Goal: Information Seeking & Learning: Learn about a topic

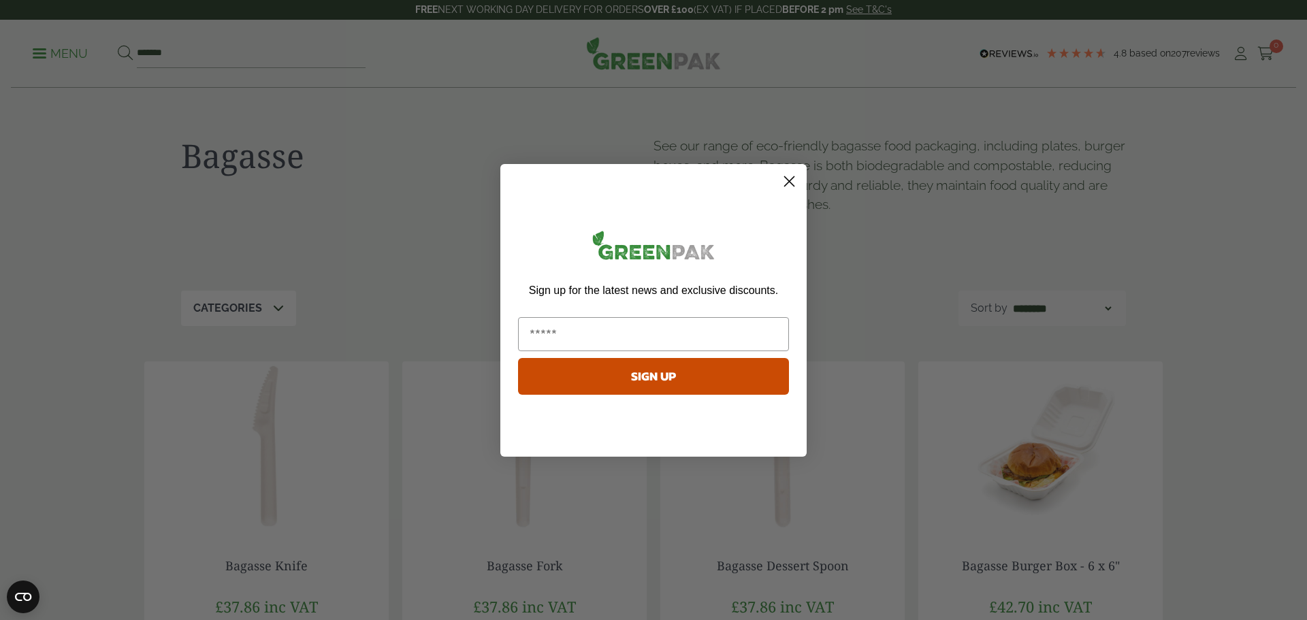
click at [797, 182] on circle "Close dialog" at bounding box center [789, 181] width 22 height 22
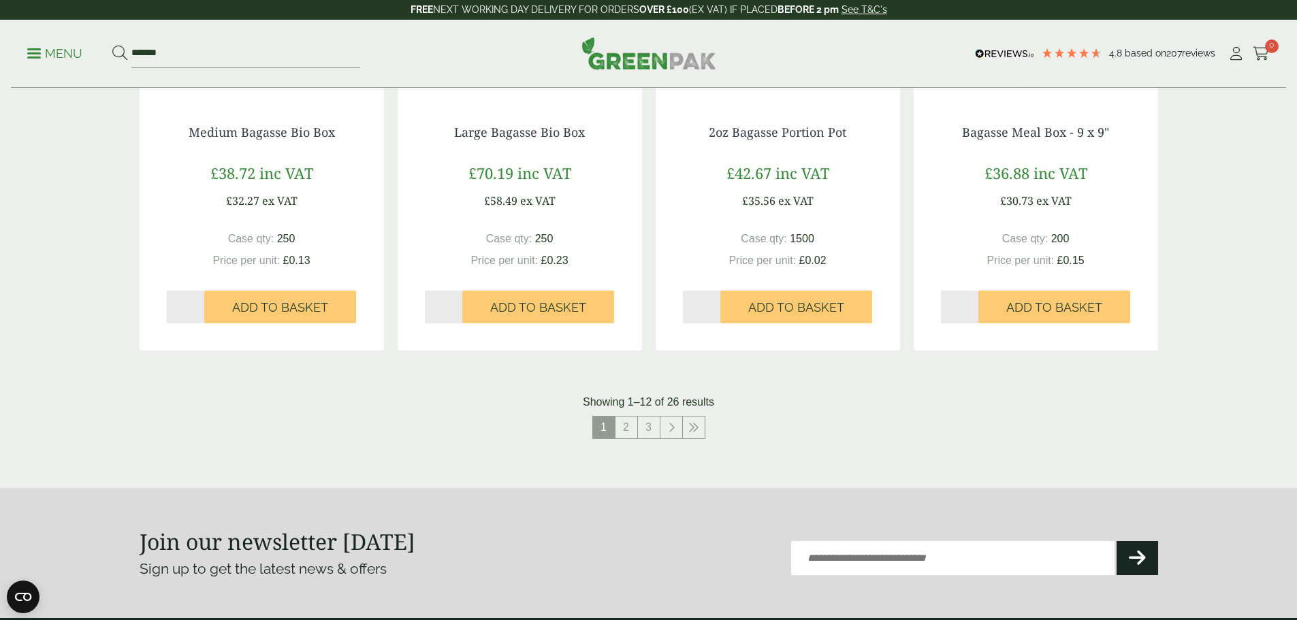
scroll to position [1430, 0]
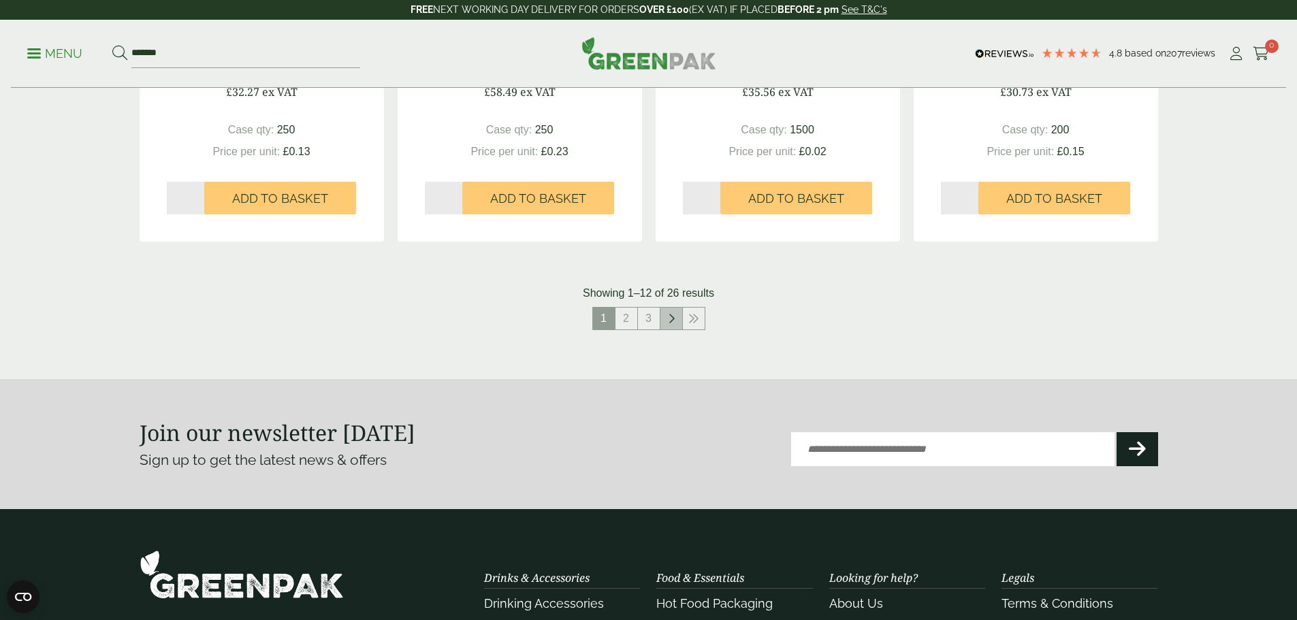
click at [673, 318] on icon at bounding box center [671, 318] width 7 height 11
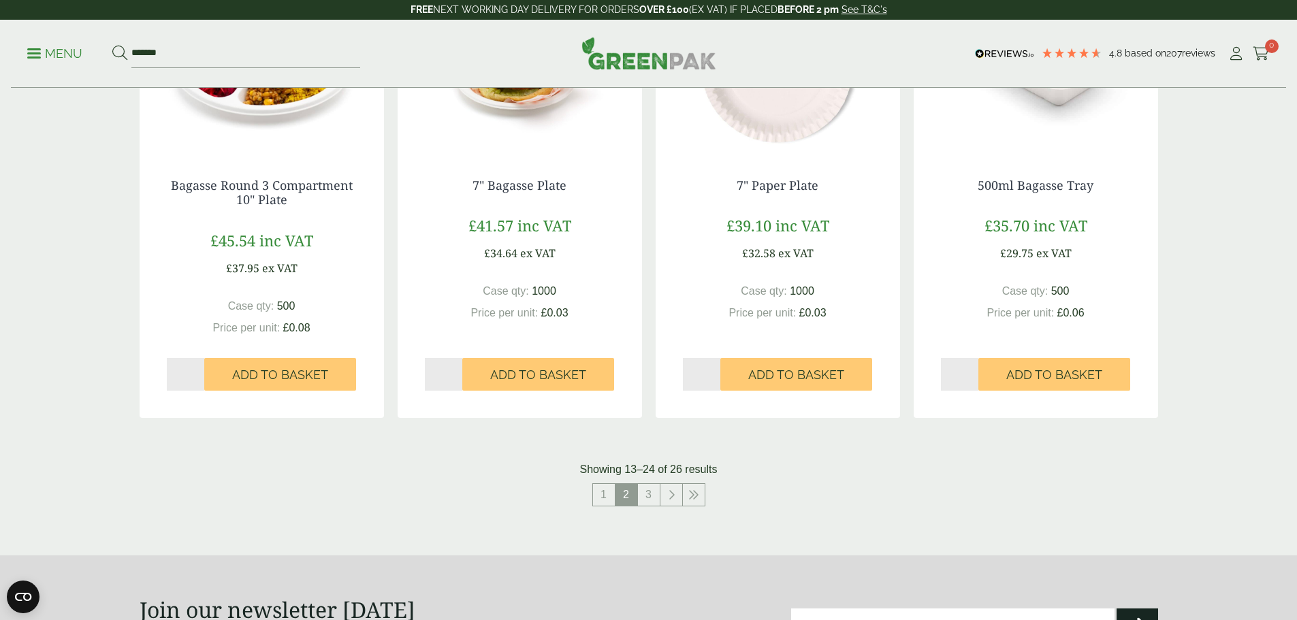
scroll to position [1361, 0]
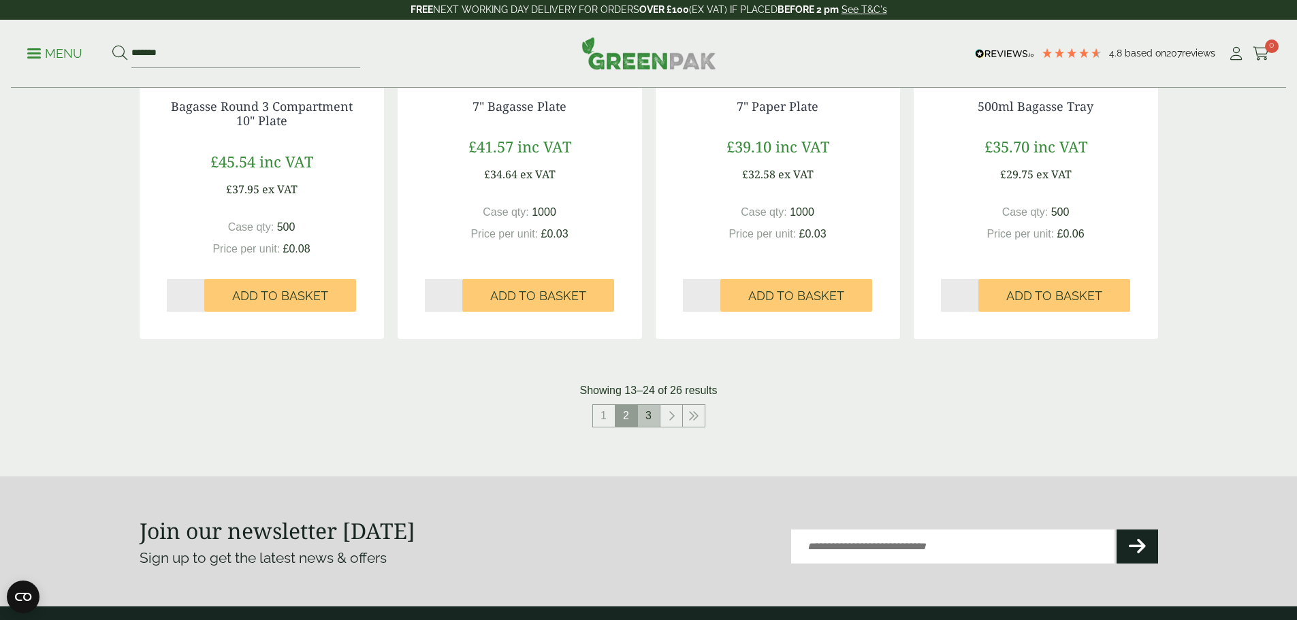
click at [653, 417] on link "3" at bounding box center [649, 416] width 22 height 22
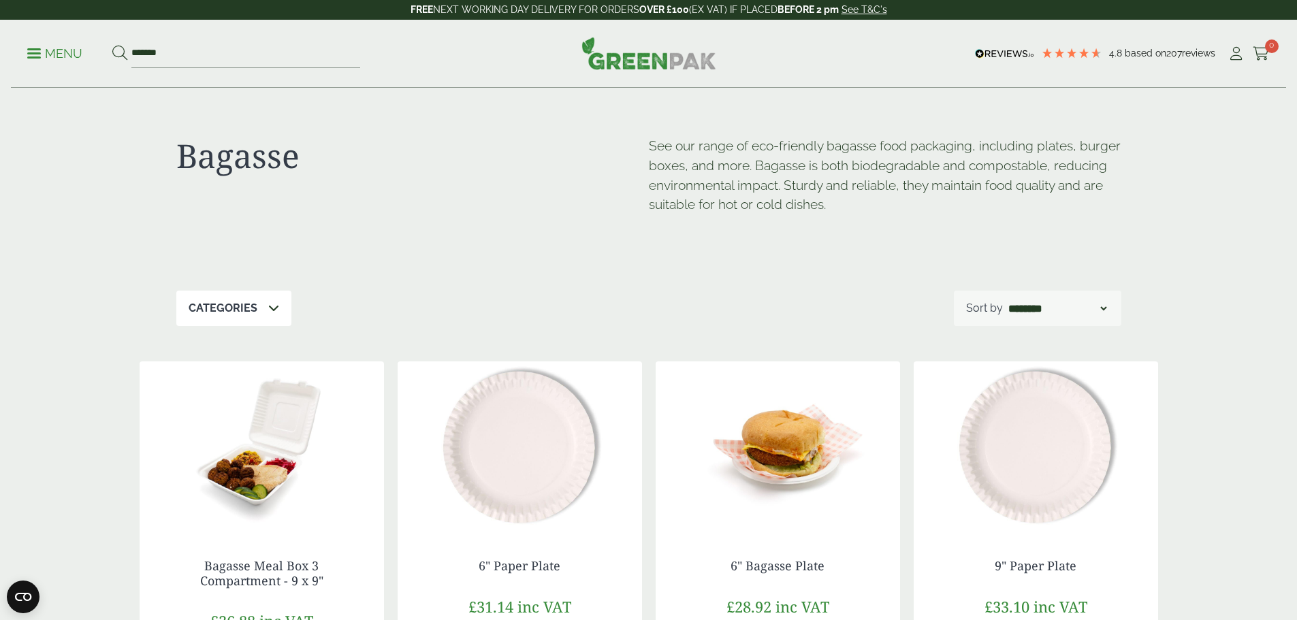
click at [270, 307] on icon at bounding box center [273, 307] width 11 height 11
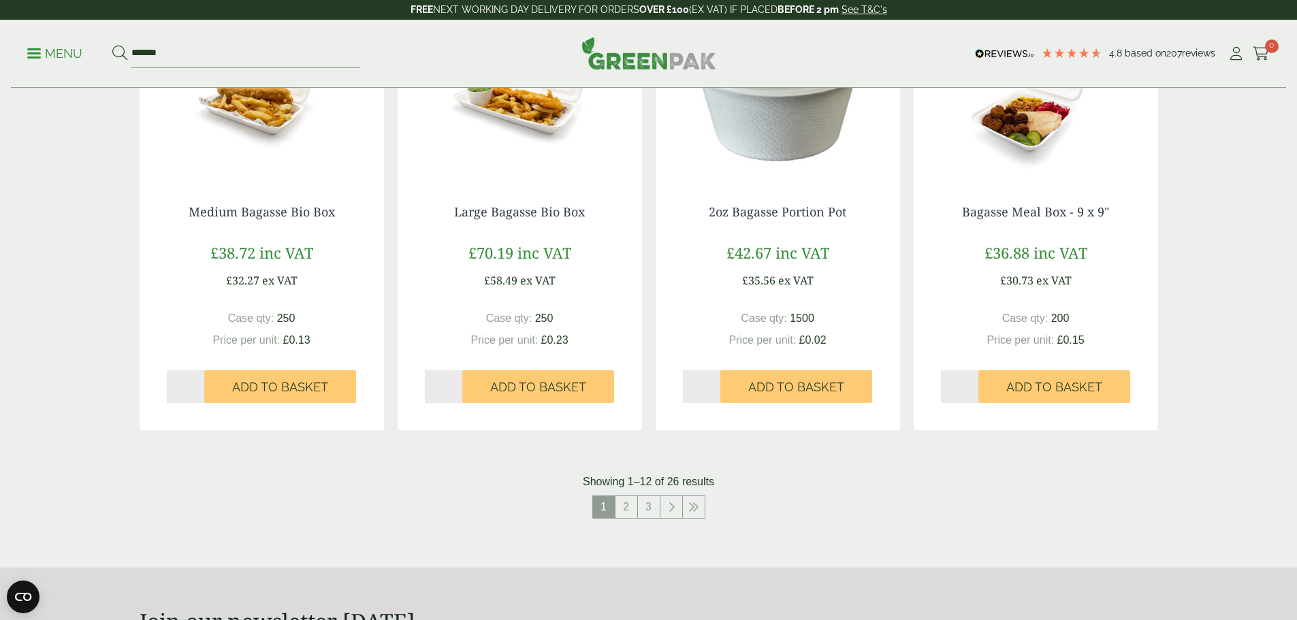
scroll to position [1361, 0]
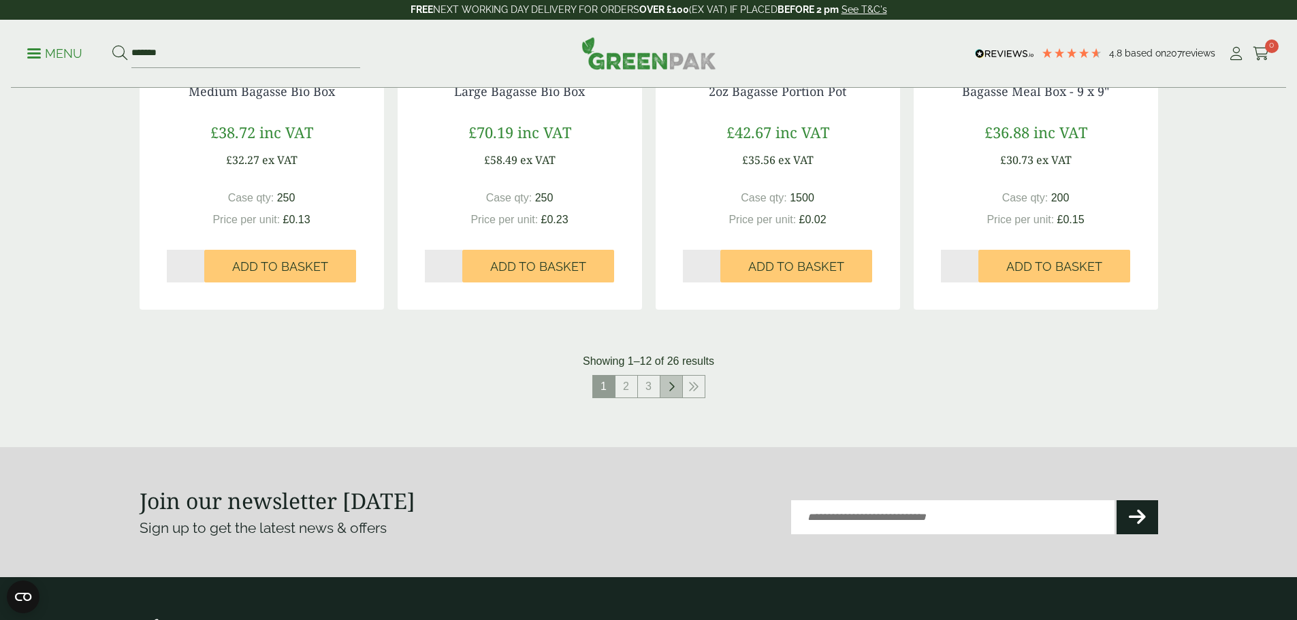
click at [668, 388] on icon at bounding box center [671, 386] width 7 height 11
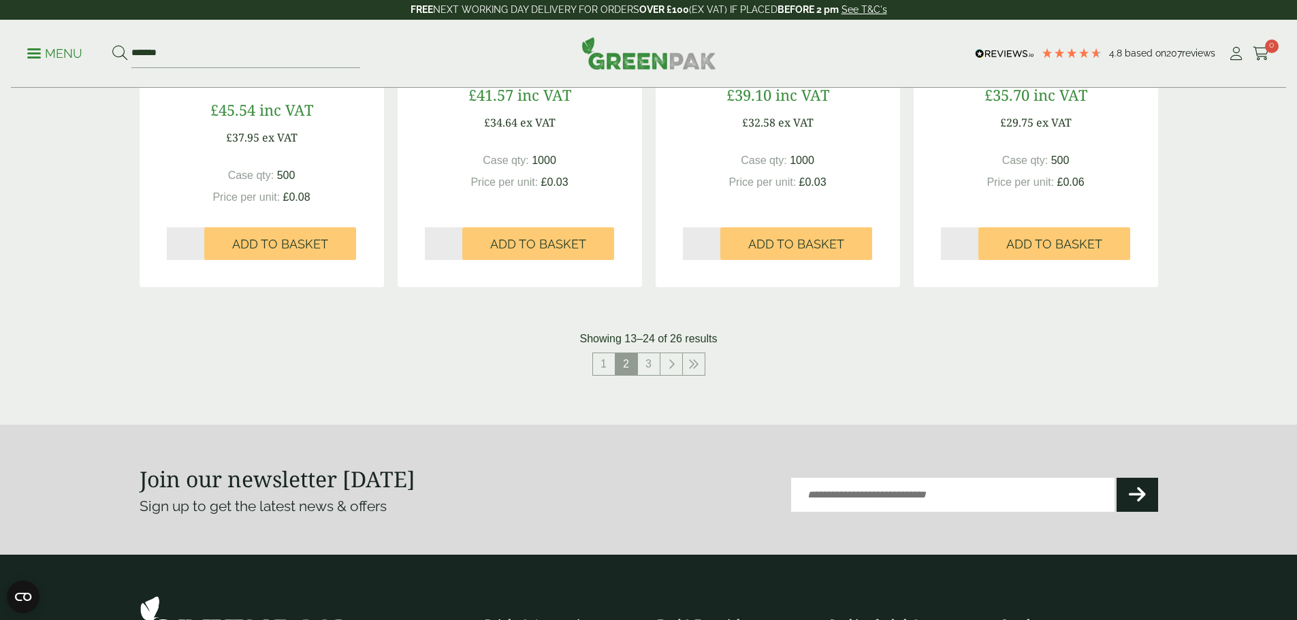
scroll to position [1430, 0]
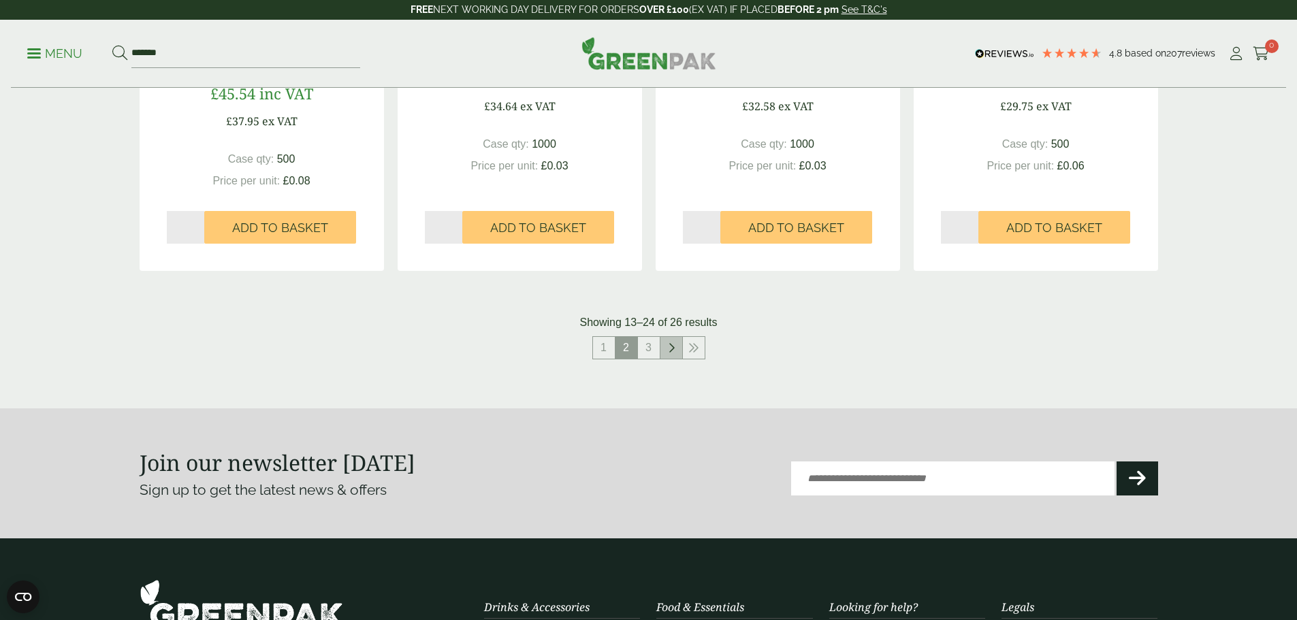
click at [668, 352] on icon at bounding box center [671, 347] width 7 height 11
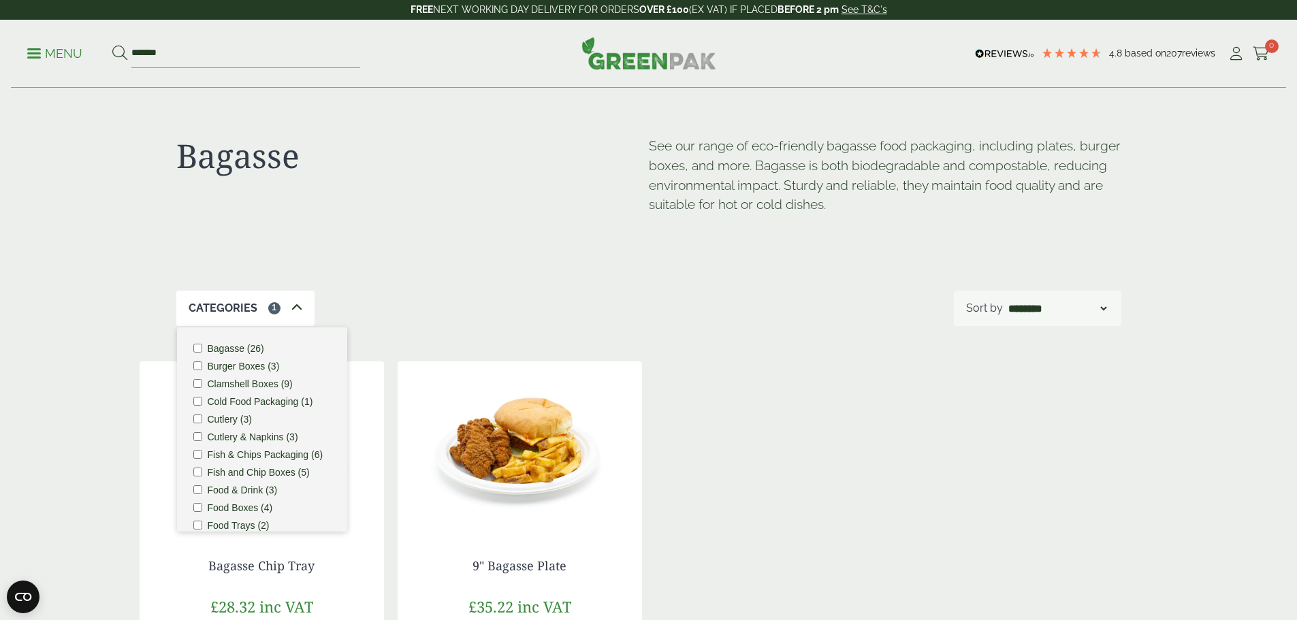
scroll to position [854, 0]
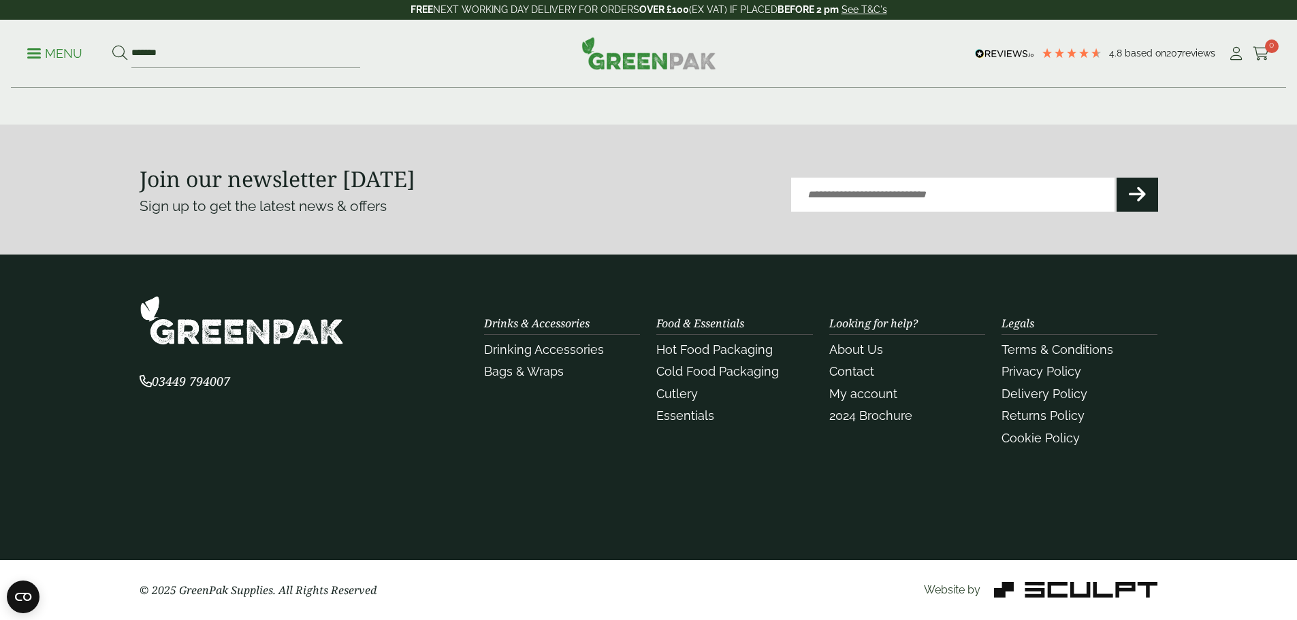
scroll to position [1361, 0]
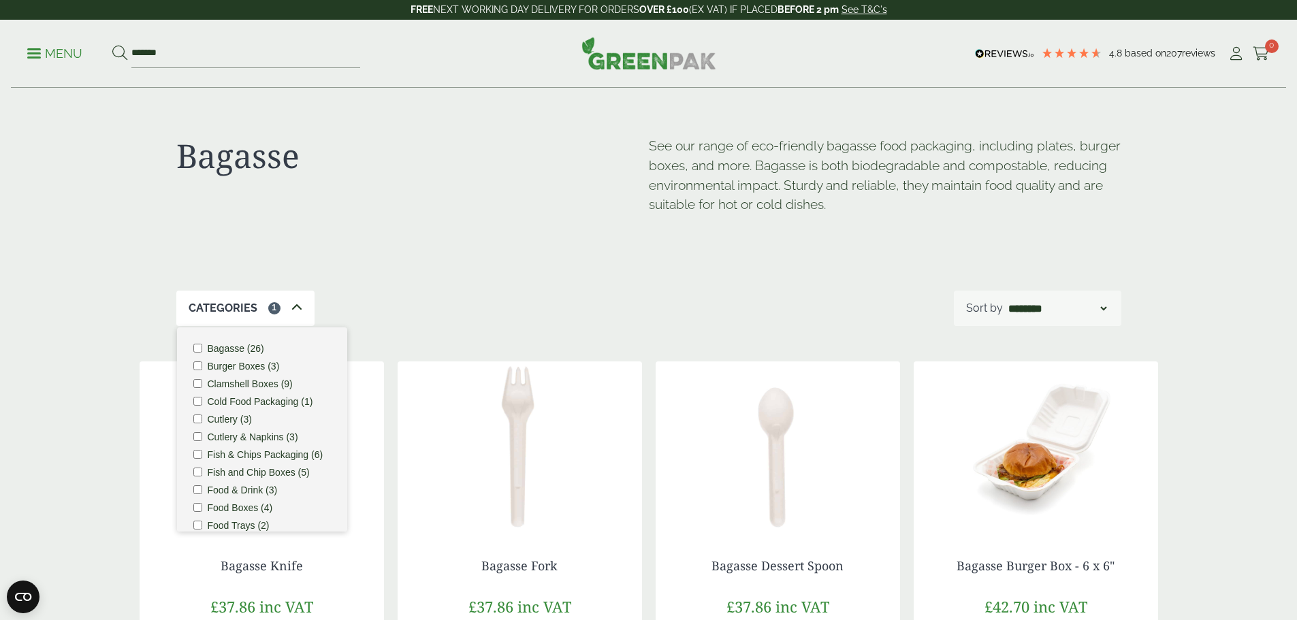
scroll to position [1430, 0]
